Goal: Task Accomplishment & Management: Complete application form

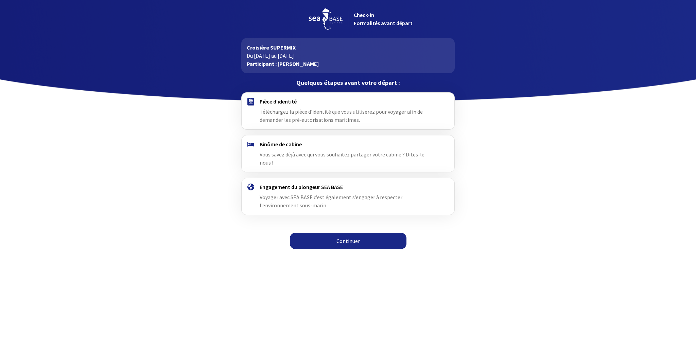
click at [352, 236] on link "Continuer" at bounding box center [348, 241] width 117 height 16
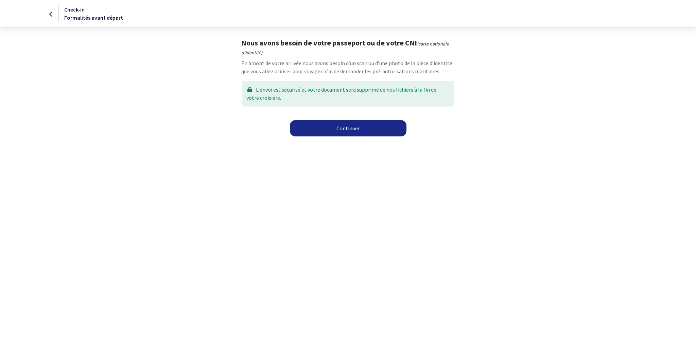
click at [352, 135] on link "Continuer" at bounding box center [348, 128] width 117 height 16
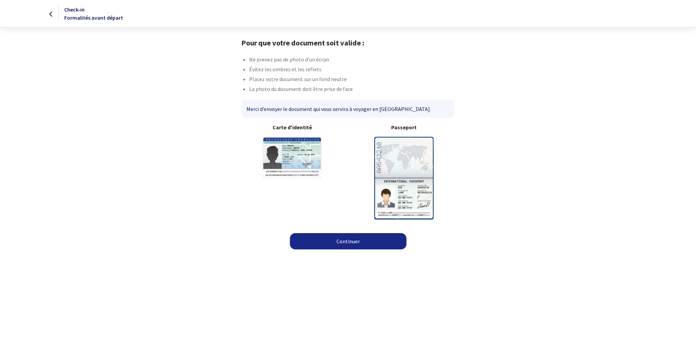
click at [397, 199] on img at bounding box center [403, 178] width 59 height 83
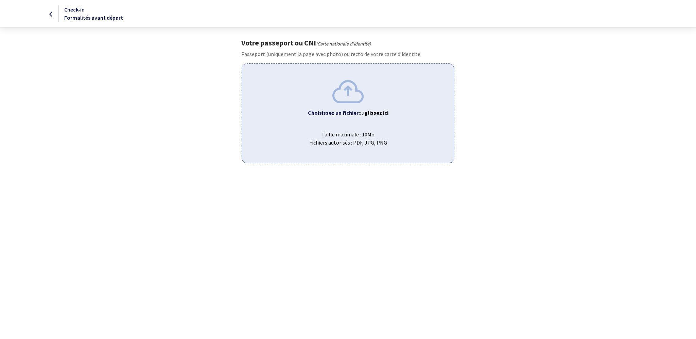
click at [336, 132] on span "Taille maximale : 10Mo Fichiers autorisés : PDF, JPG, PNG" at bounding box center [347, 136] width 201 height 22
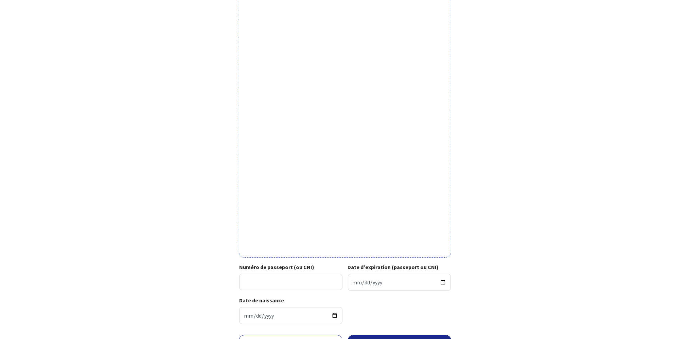
scroll to position [107, 0]
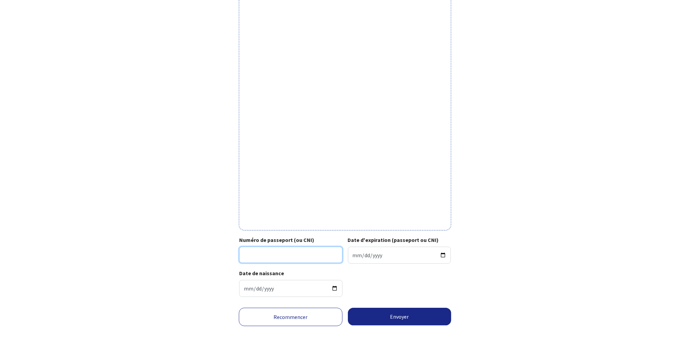
click at [292, 250] on input "Numéro de passeport (ou CNI)" at bounding box center [290, 255] width 103 height 16
type input "24EI10666"
click at [359, 259] on input "Date d'expiration (passeport ou CNI)" at bounding box center [399, 255] width 103 height 17
type input "2034-06-12"
click at [381, 315] on button "Envoyer" at bounding box center [400, 317] width 104 height 18
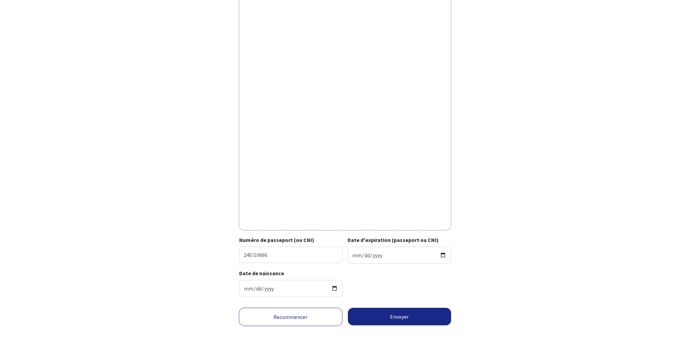
scroll to position [107, 0]
